Goal: Check status: Check status

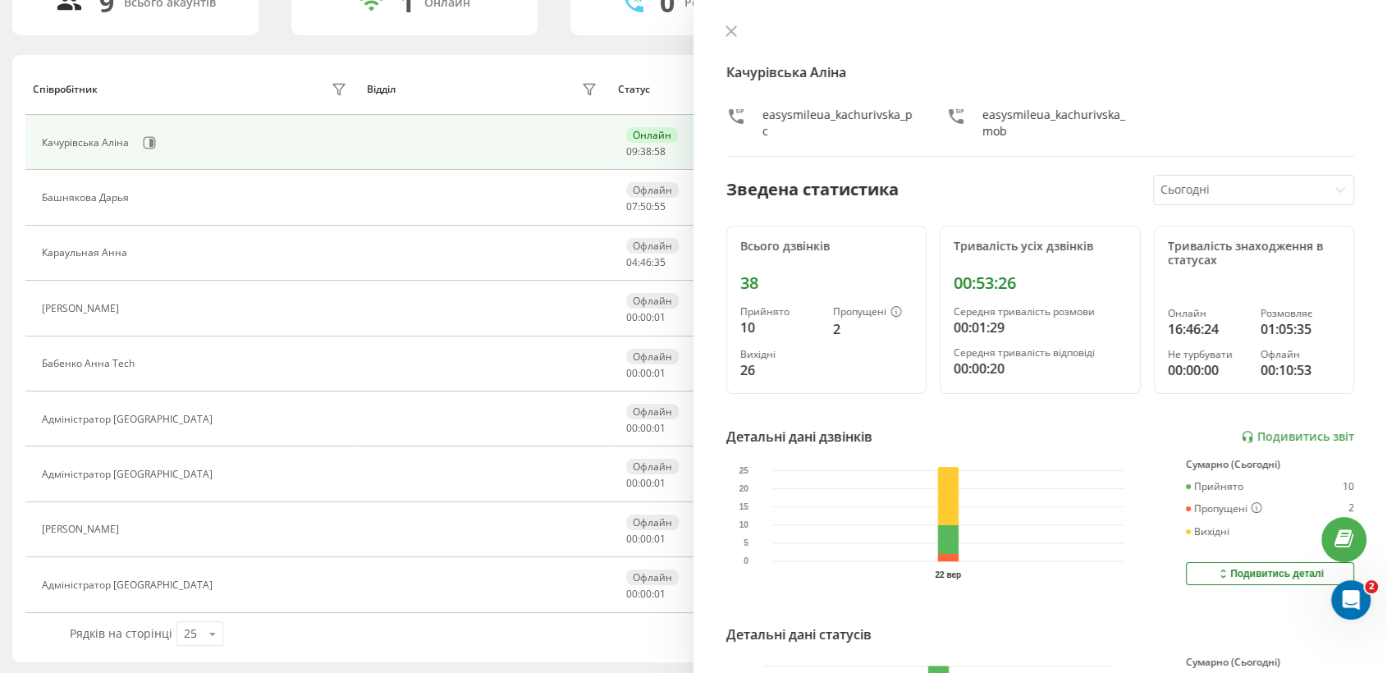
scroll to position [146, 0]
click at [145, 194] on icon at bounding box center [146, 197] width 13 height 13
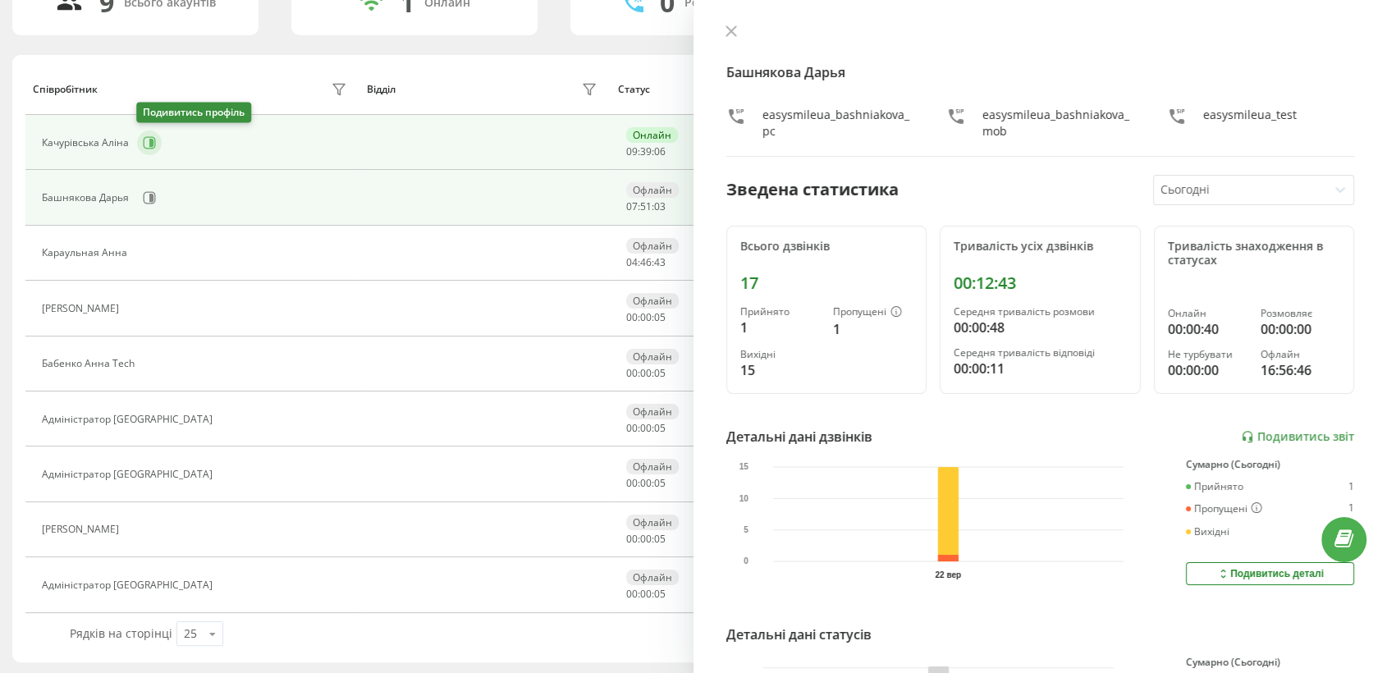
click at [146, 144] on icon at bounding box center [149, 142] width 13 height 13
